Goal: Transaction & Acquisition: Obtain resource

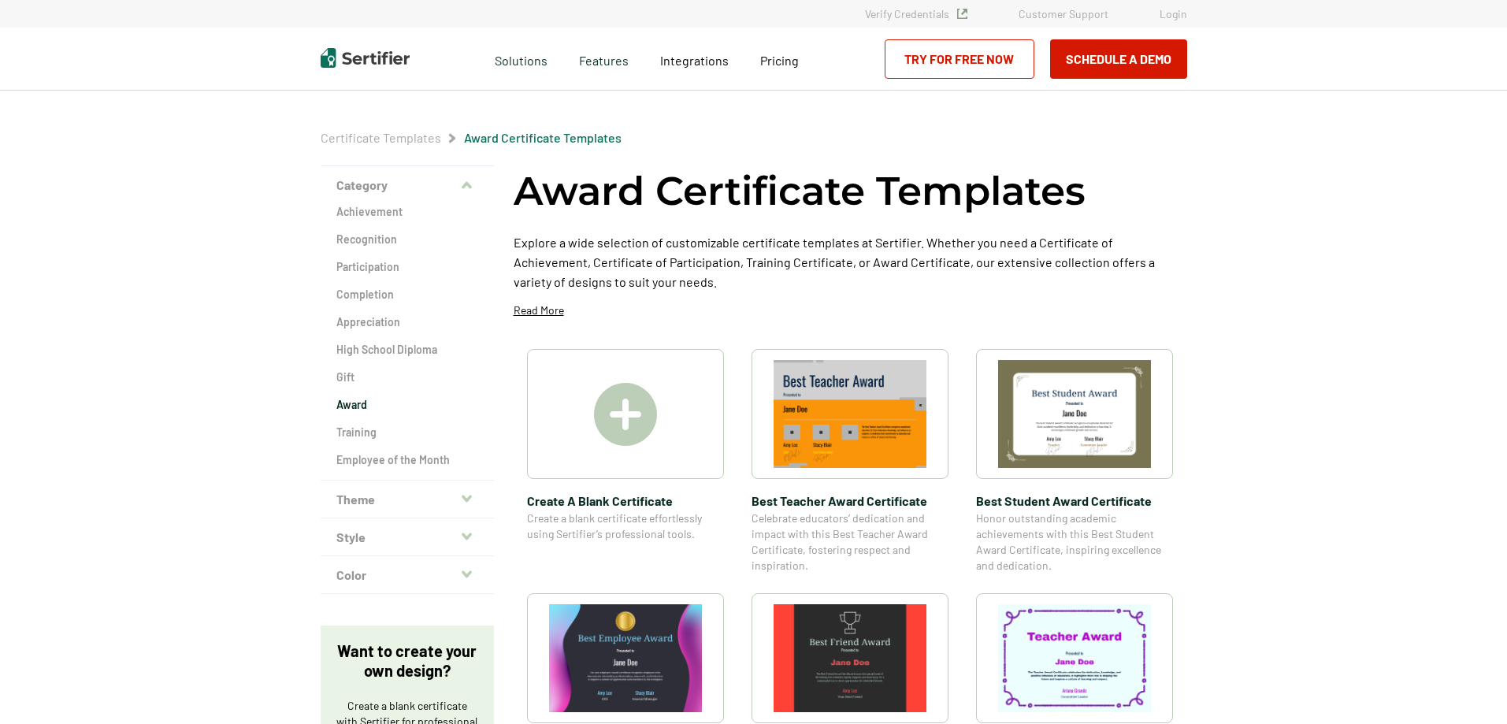
click at [333, 628] on div "Want to create your own design? Create a blank certificate with Sertifier for p…" at bounding box center [407, 738] width 173 height 224
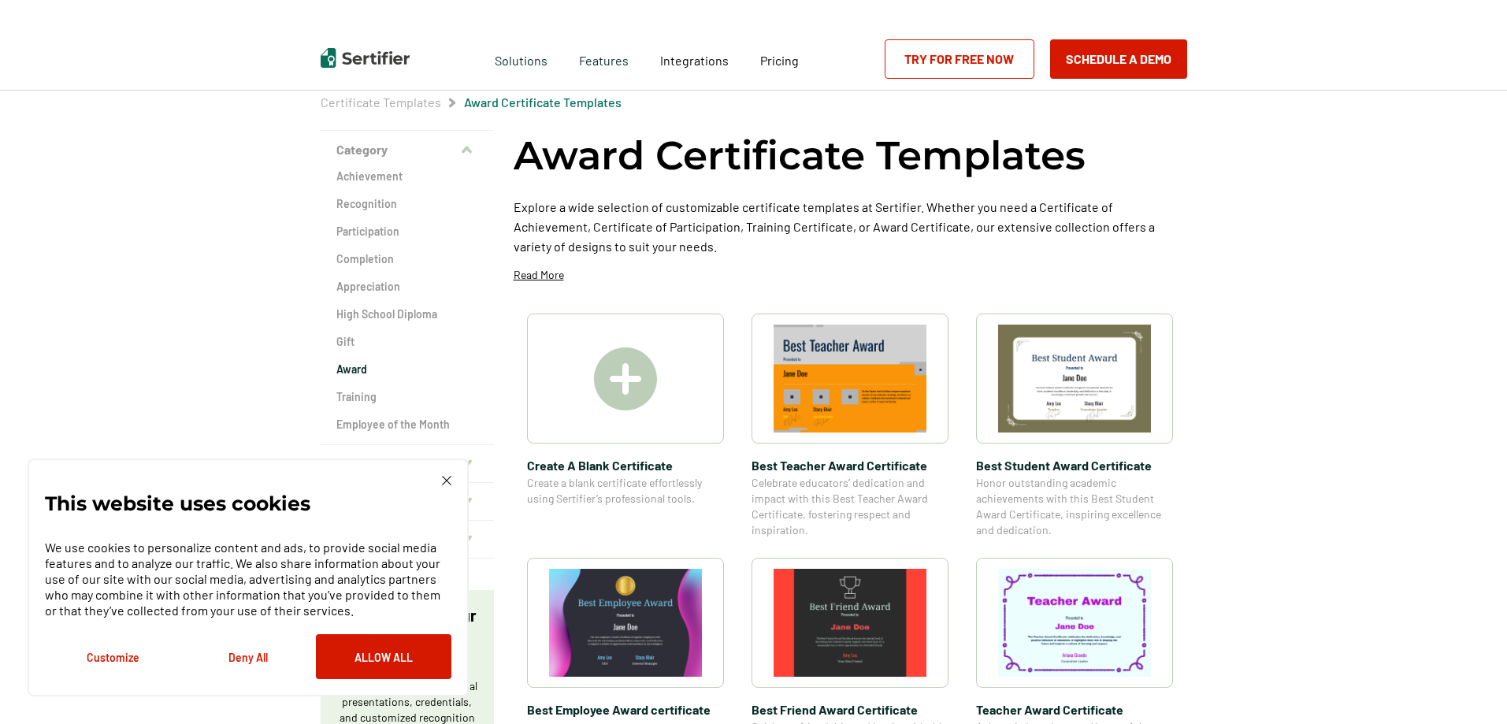
scroll to position [29, 0]
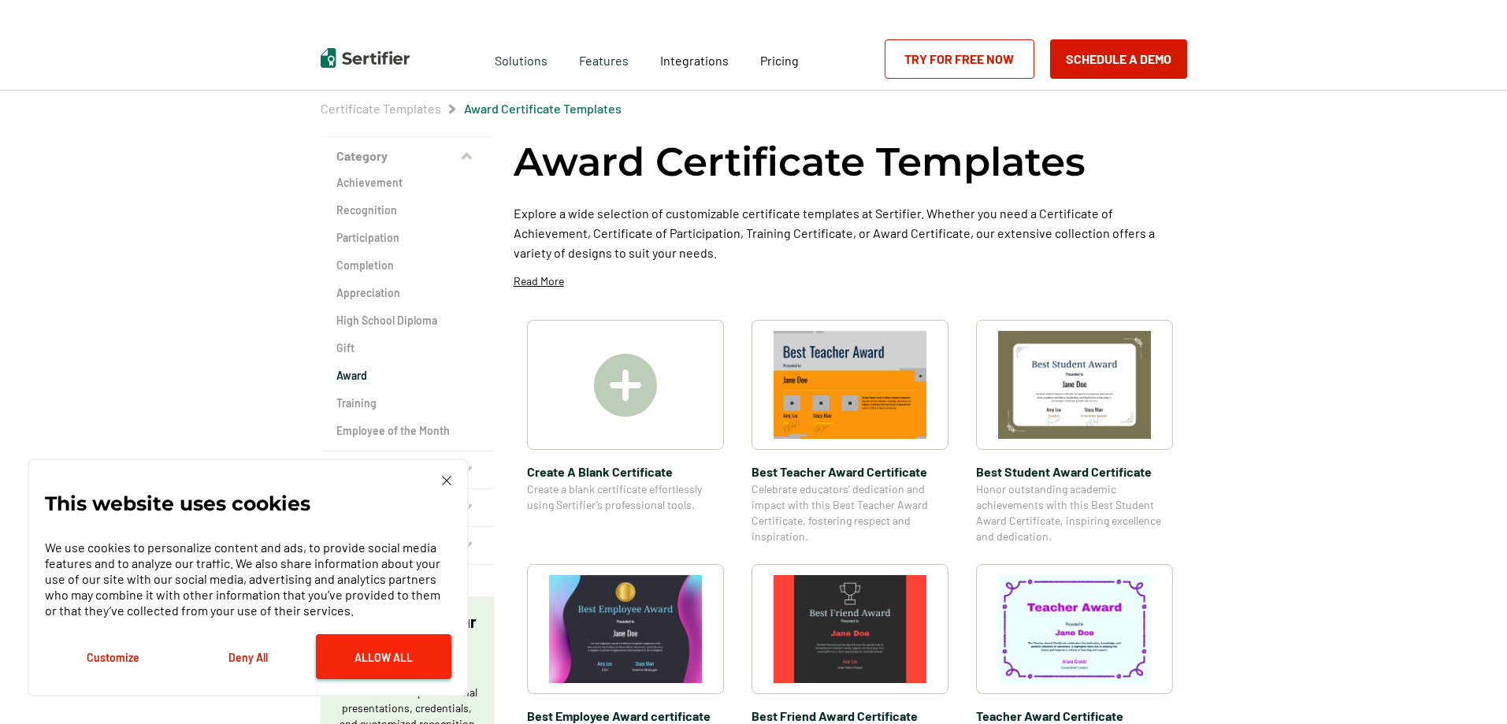
click at [431, 649] on button "Allow All" at bounding box center [384, 656] width 136 height 45
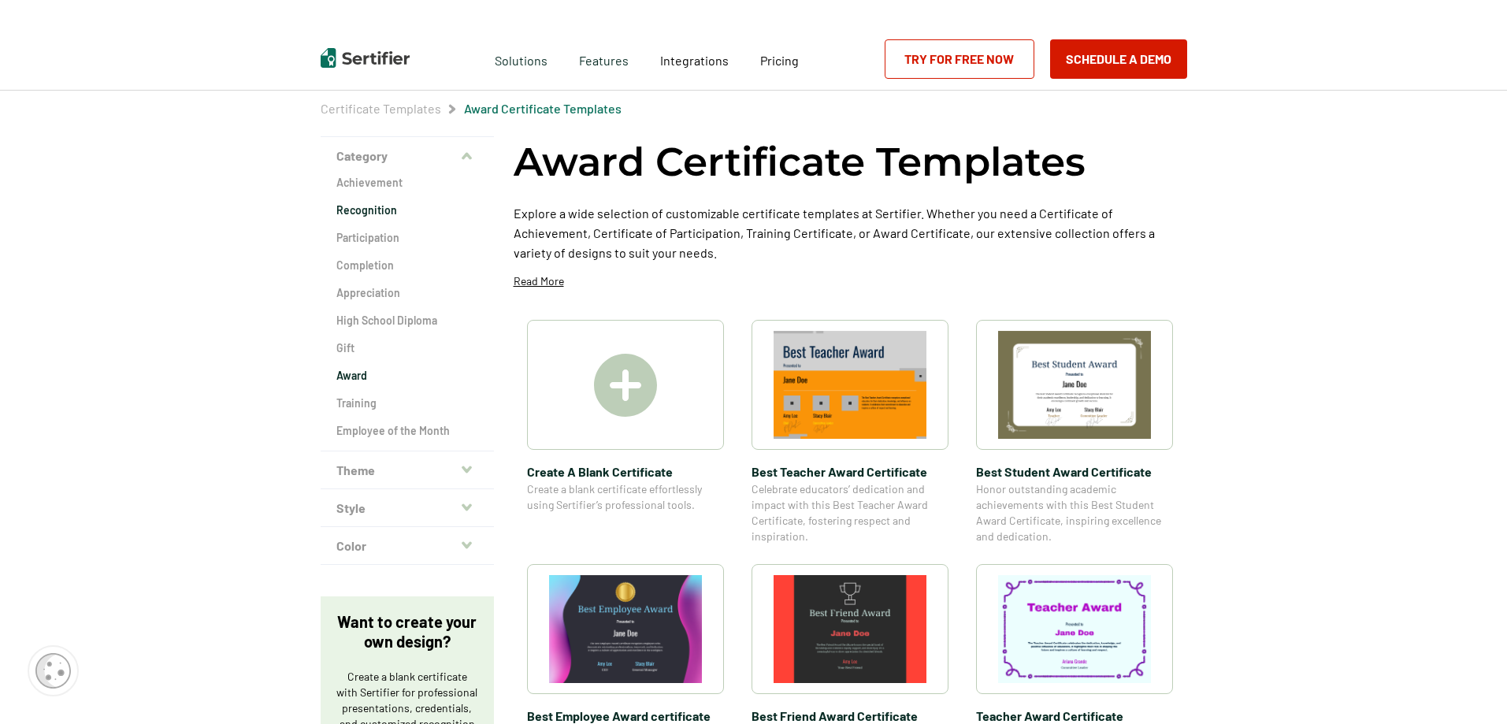
click at [364, 211] on h2 "Recognition" at bounding box center [407, 211] width 142 height 16
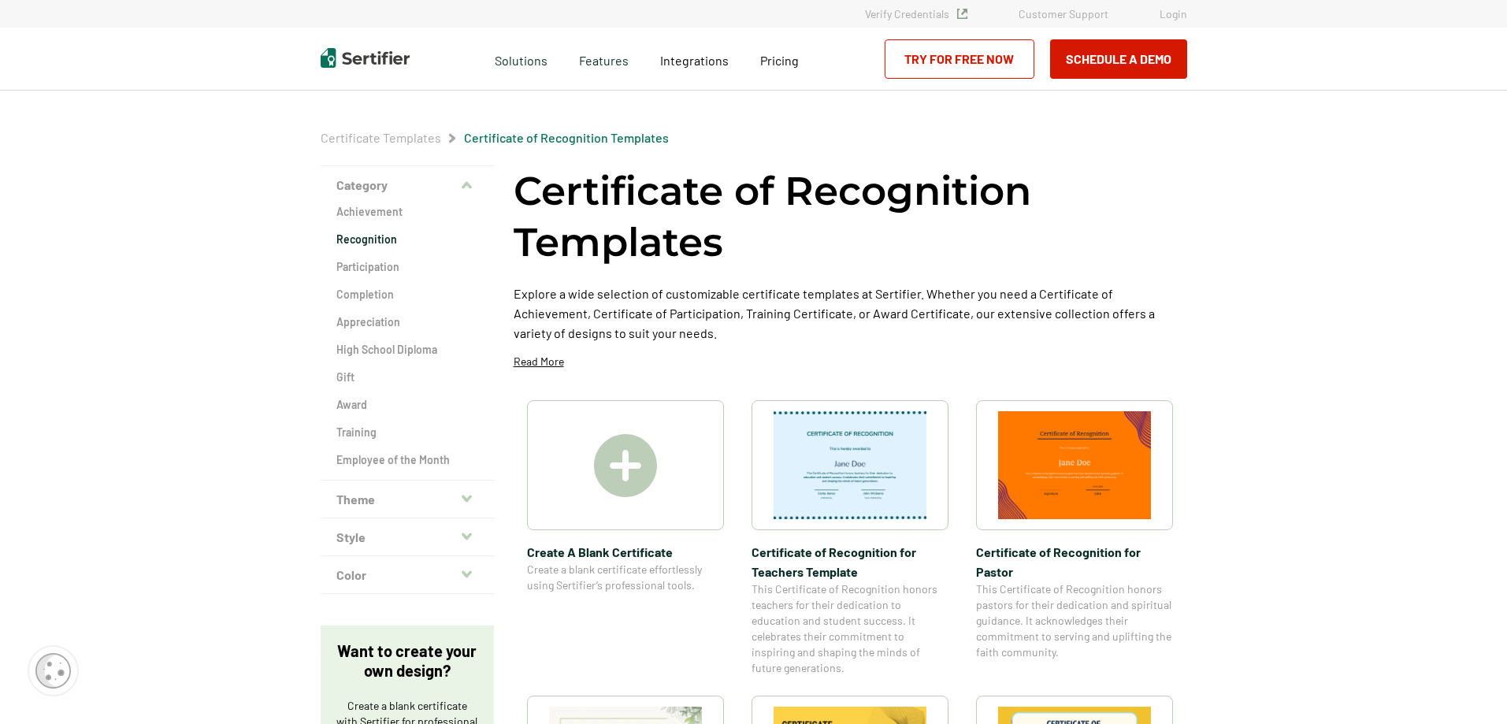
click at [879, 465] on img at bounding box center [850, 465] width 153 height 108
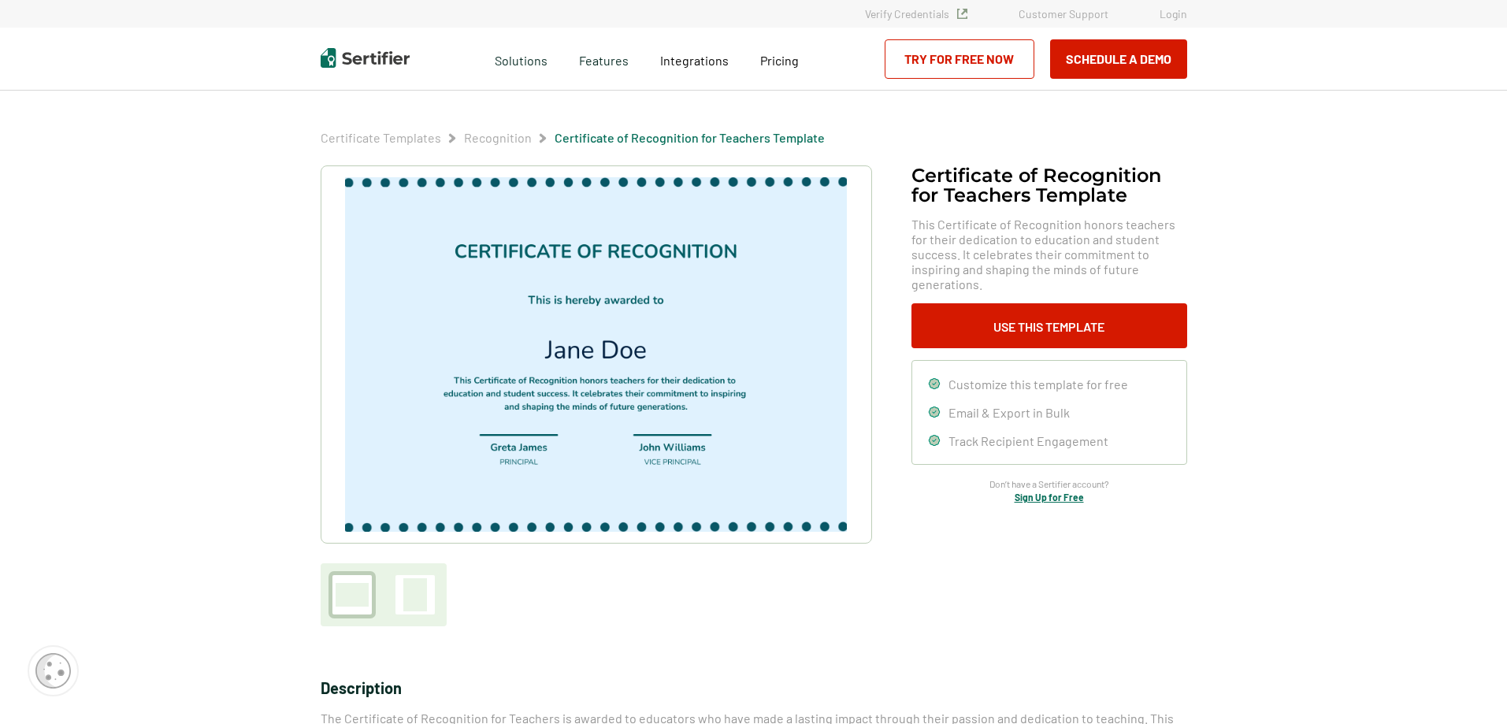
click at [661, 355] on img at bounding box center [595, 354] width 501 height 355
click at [641, 355] on img at bounding box center [595, 354] width 501 height 355
click at [1031, 314] on button "Use This Template" at bounding box center [1050, 325] width 276 height 45
click at [649, 349] on img at bounding box center [595, 354] width 501 height 355
click at [648, 401] on img at bounding box center [595, 354] width 501 height 355
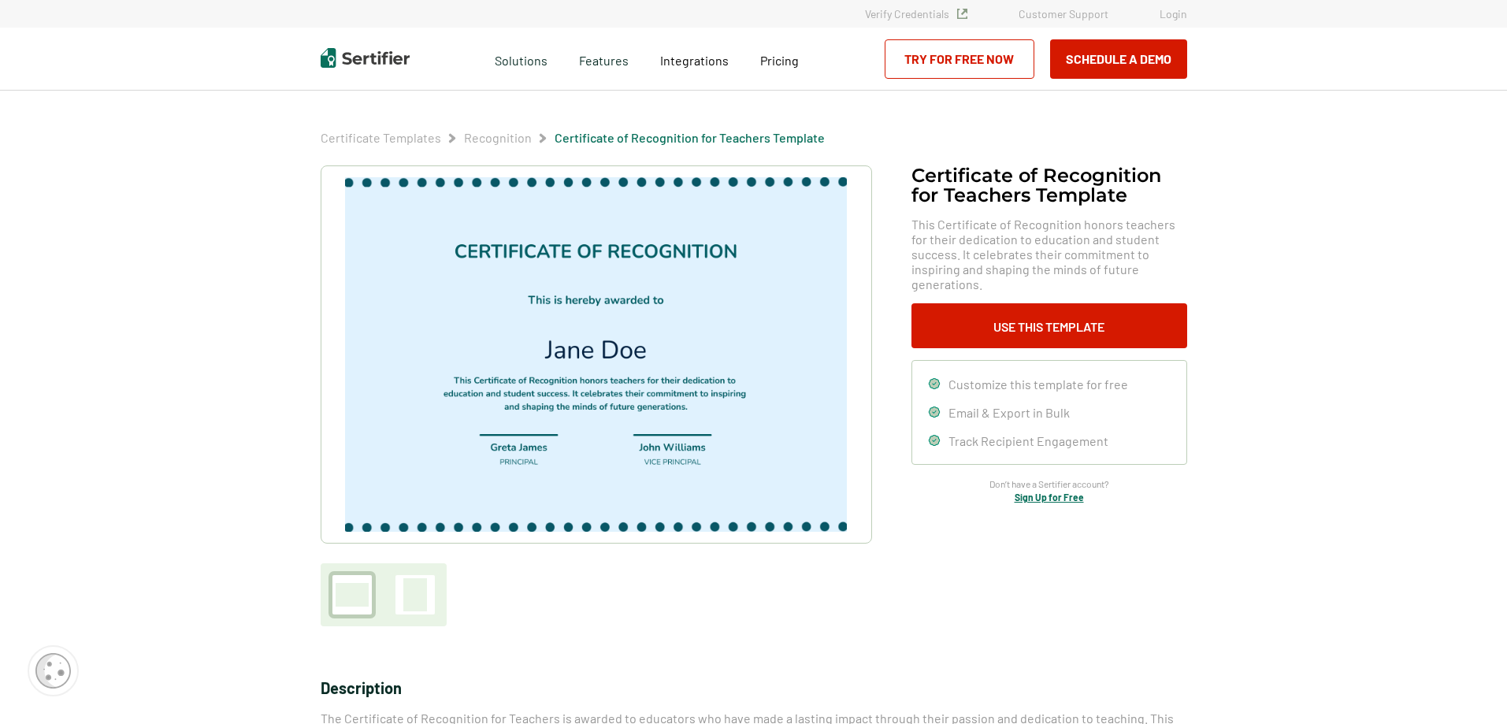
click at [508, 141] on link "Recognition" at bounding box center [498, 137] width 68 height 15
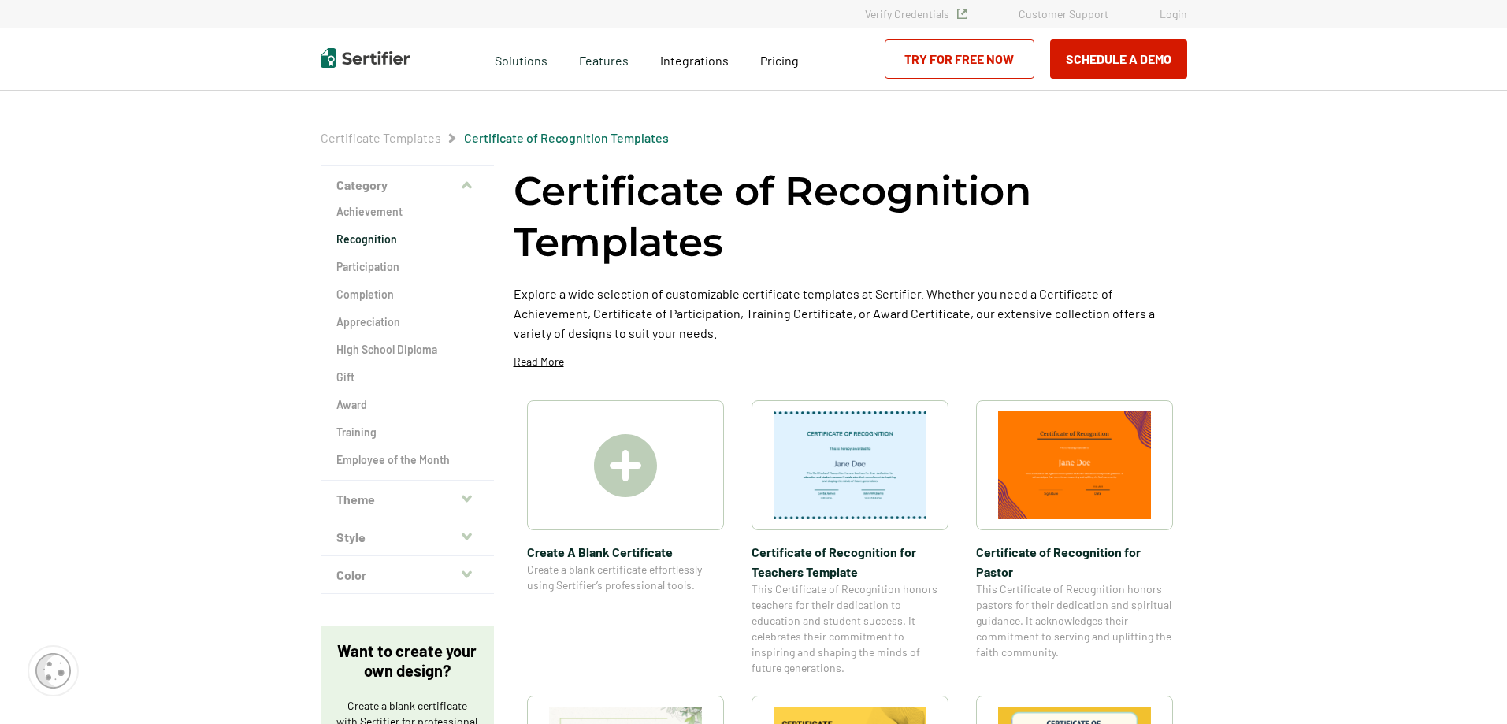
click at [638, 466] on img at bounding box center [625, 465] width 63 height 63
click at [364, 403] on h2 "Award" at bounding box center [407, 405] width 142 height 16
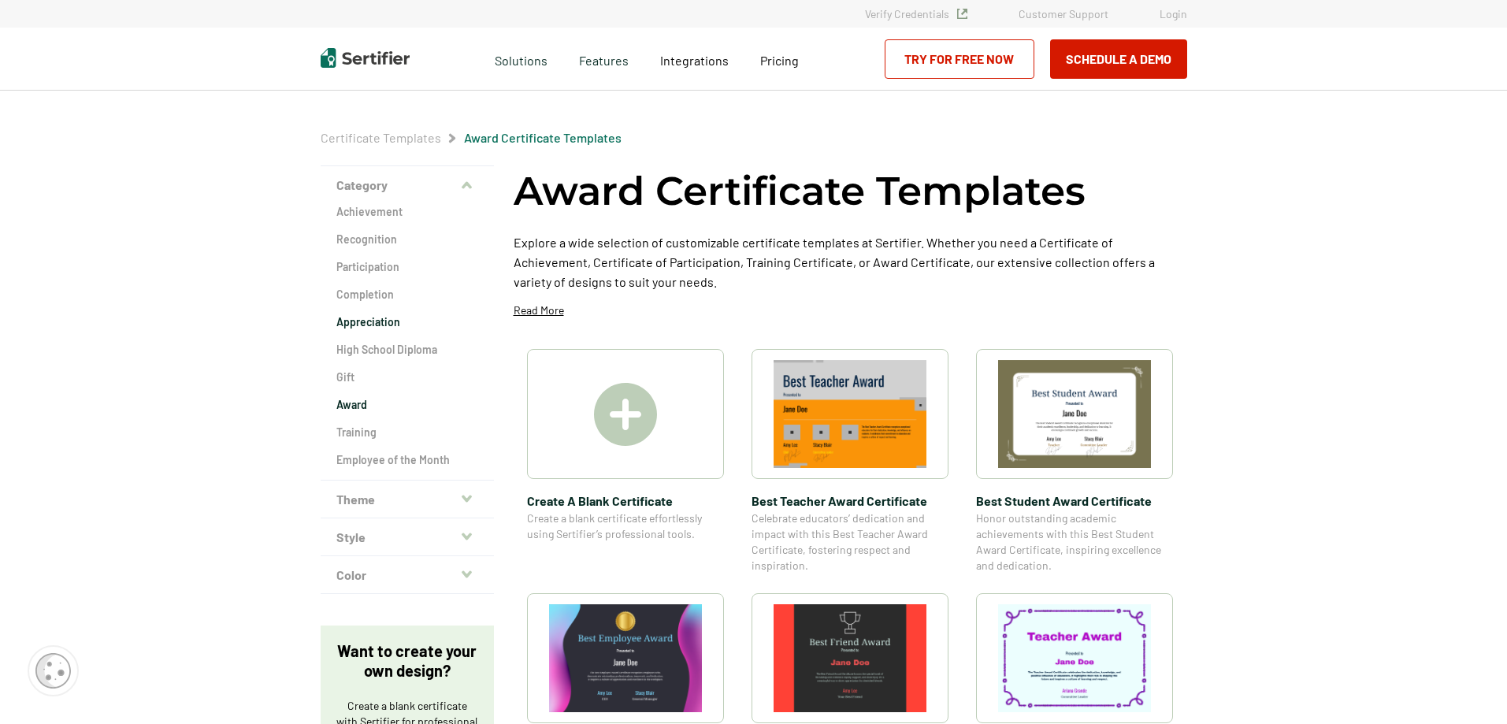
click at [379, 322] on h2 "Appreciation" at bounding box center [407, 322] width 142 height 16
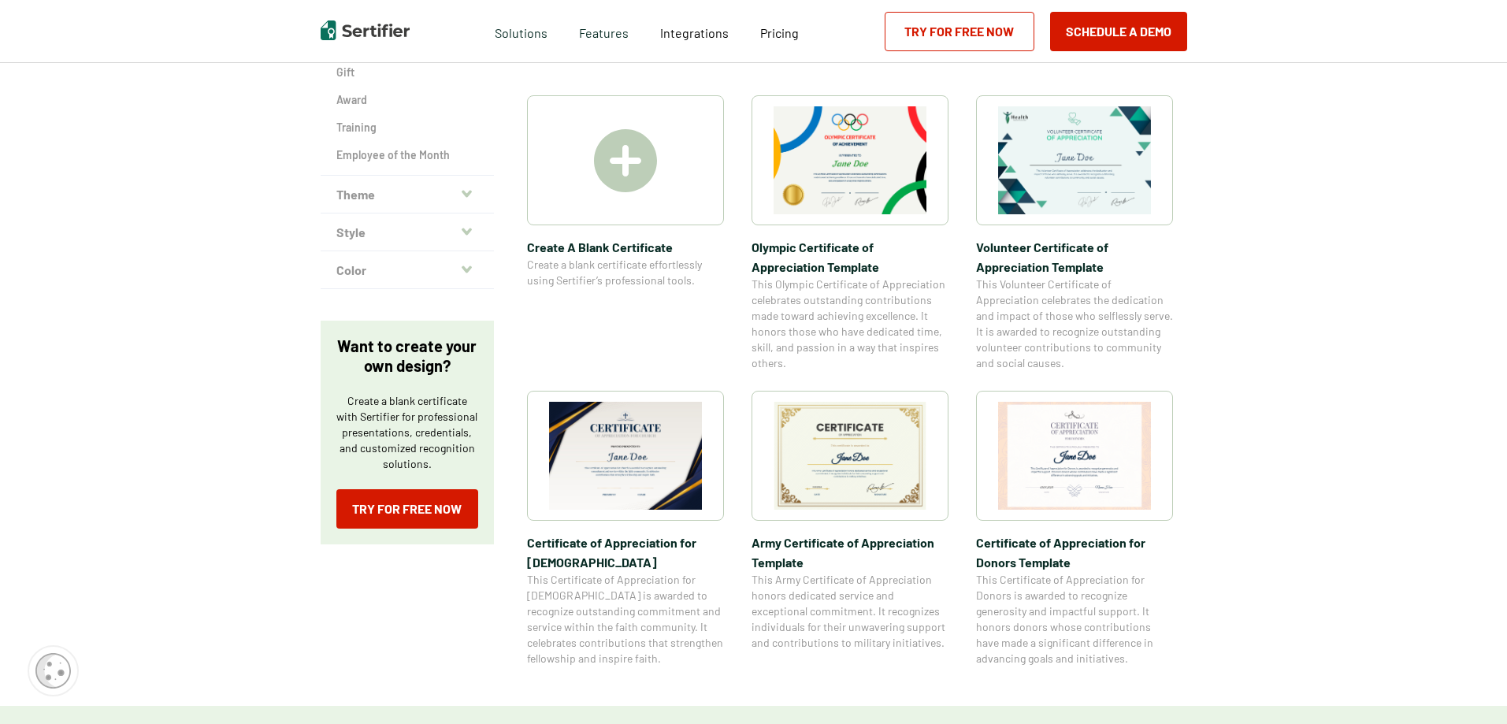
scroll to position [310, 0]
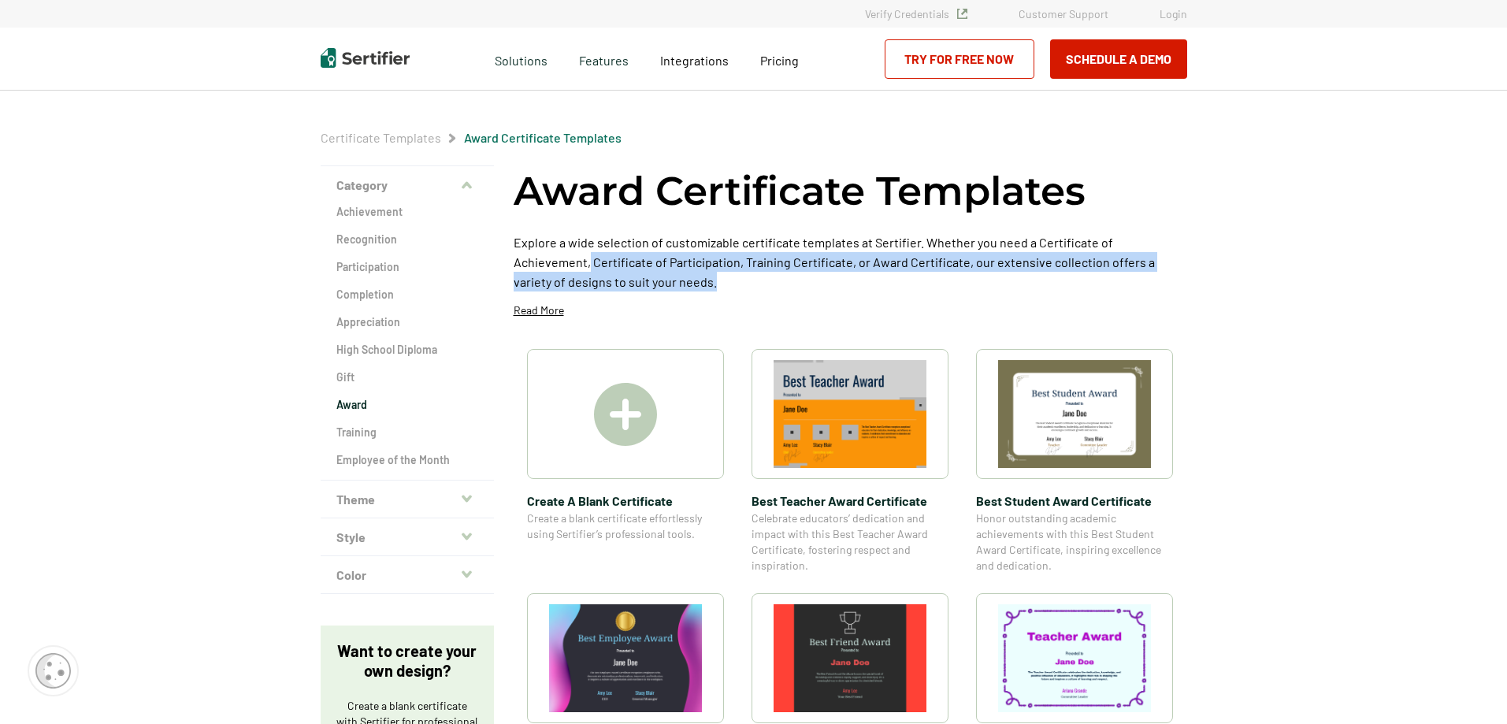
drag, startPoint x: 1507, startPoint y: 233, endPoint x: 1491, endPoint y: 251, distance: 24.0
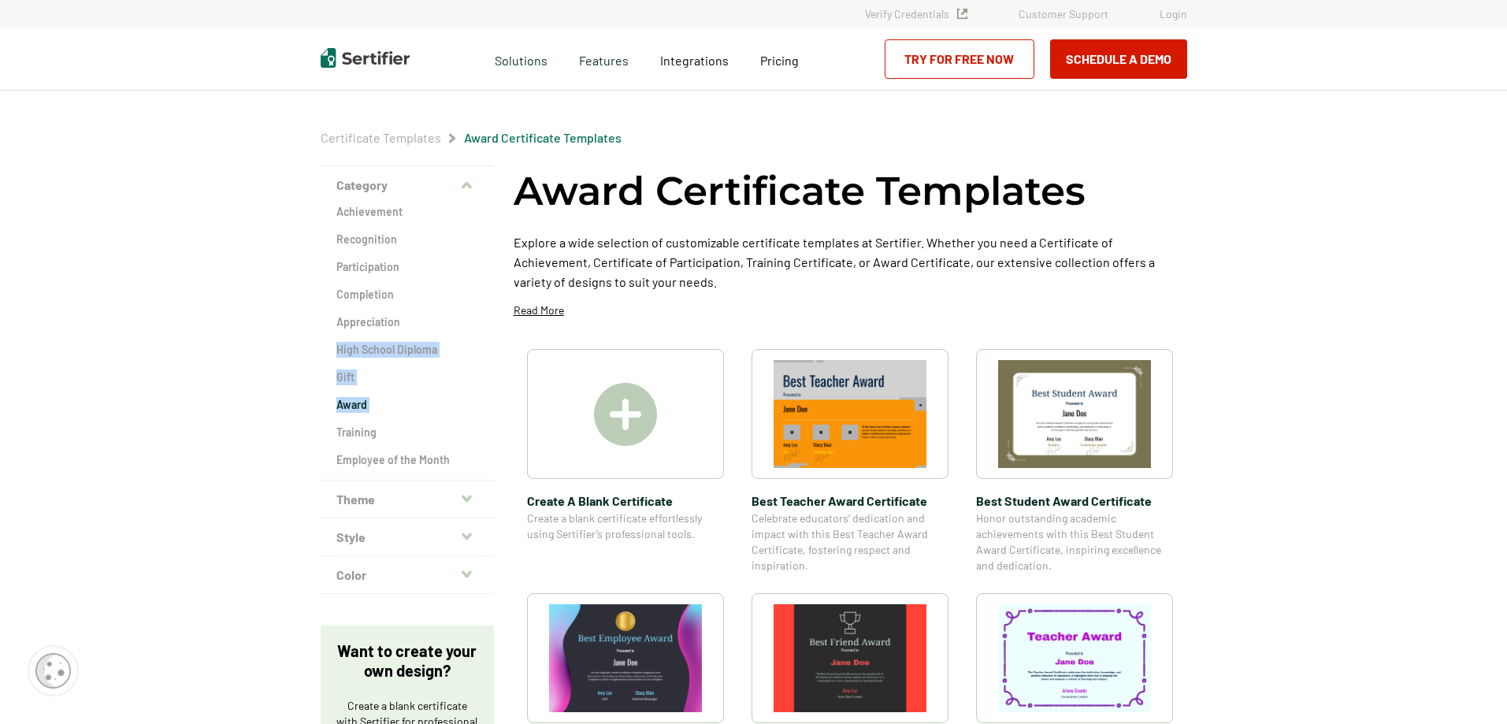
drag, startPoint x: 225, startPoint y: 360, endPoint x: 222, endPoint y: 444, distance: 83.6
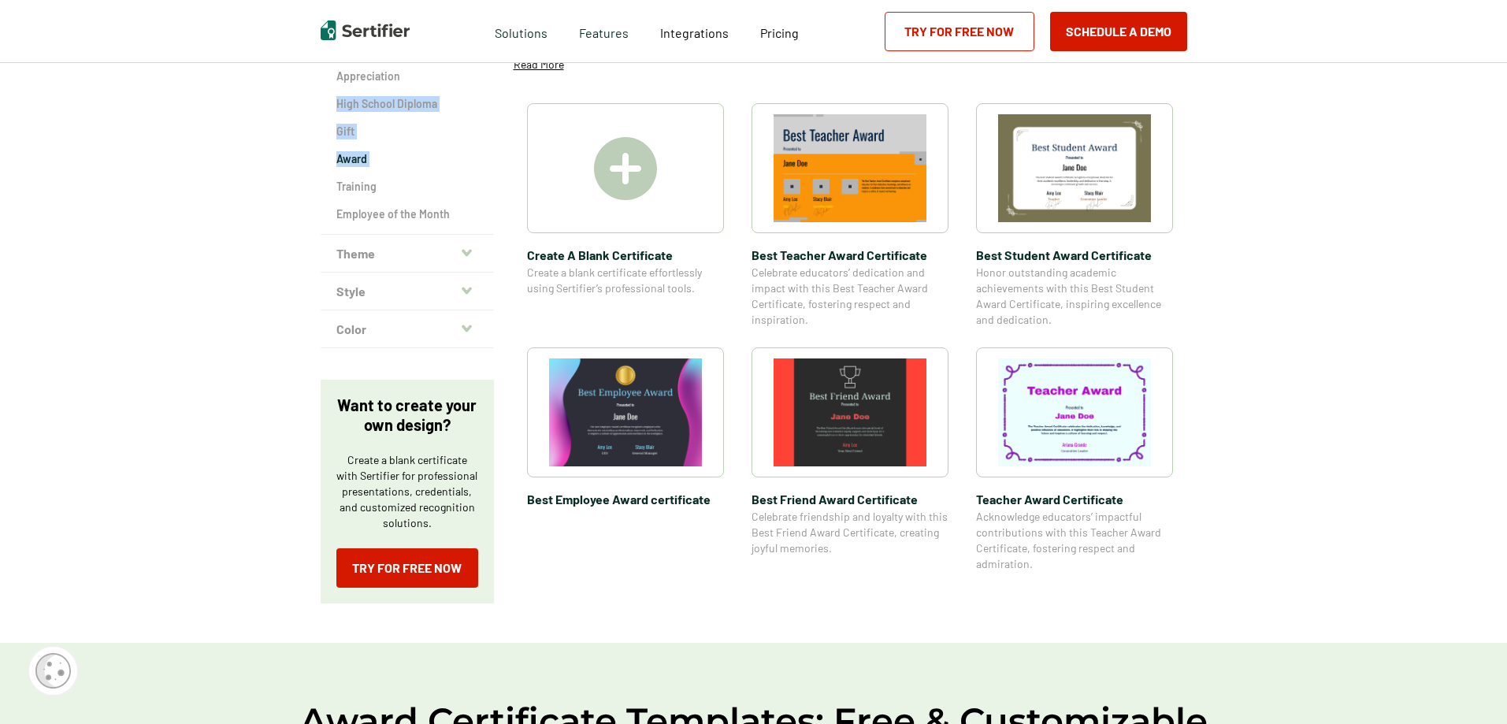
scroll to position [389, 0]
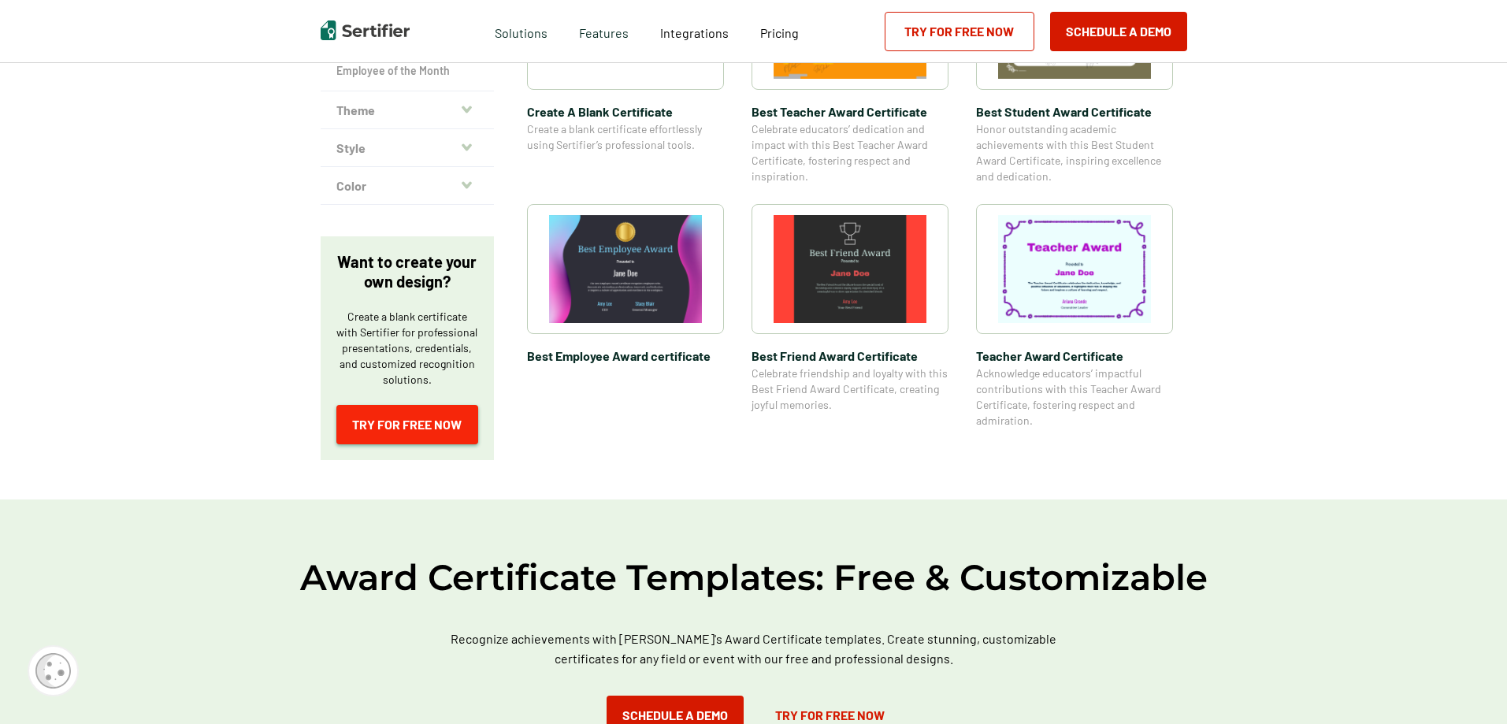
click at [377, 424] on link "Try for Free Now" at bounding box center [407, 424] width 142 height 39
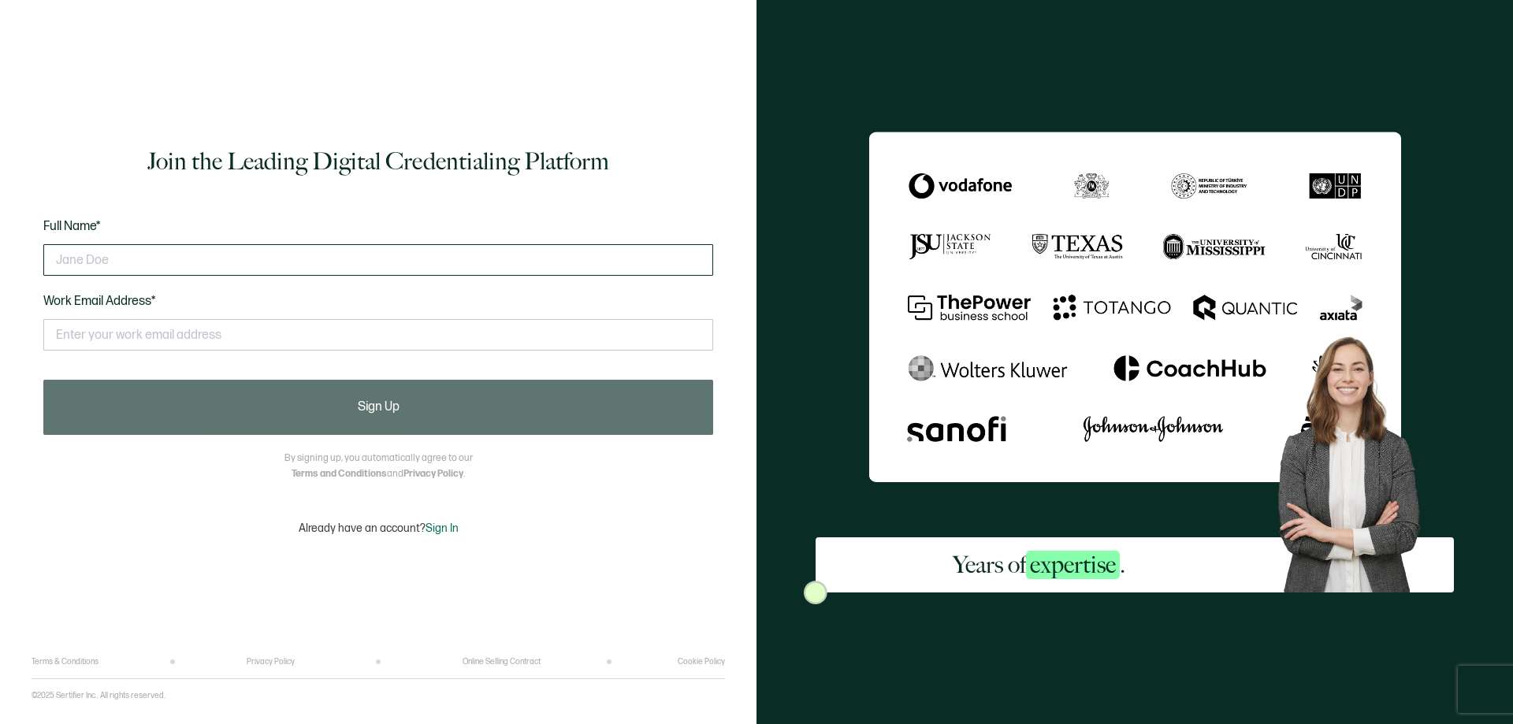
click at [113, 262] on input "text" at bounding box center [378, 260] width 670 height 32
